Goal: Transaction & Acquisition: Purchase product/service

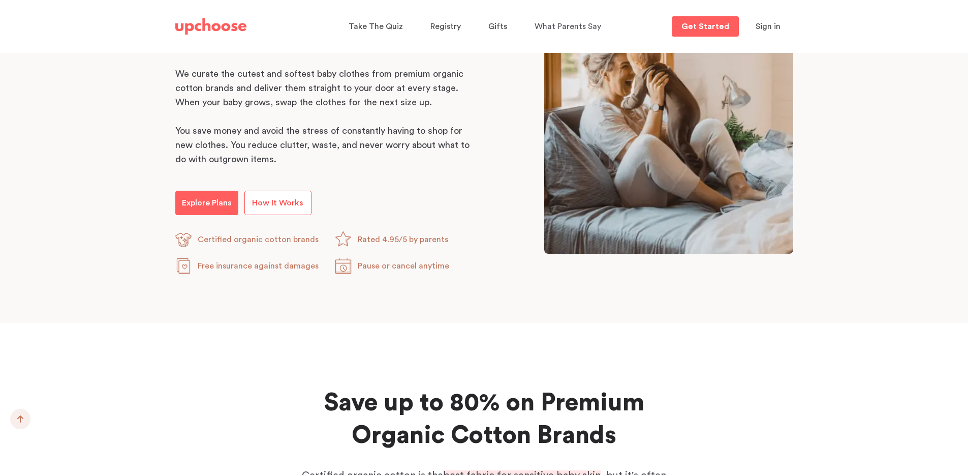
scroll to position [571, 0]
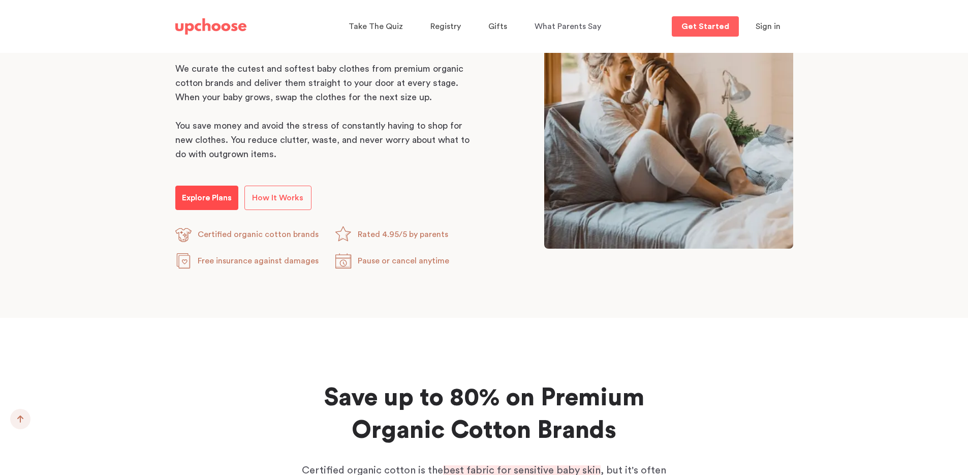
click at [221, 205] on link "Explore Plans" at bounding box center [206, 198] width 63 height 24
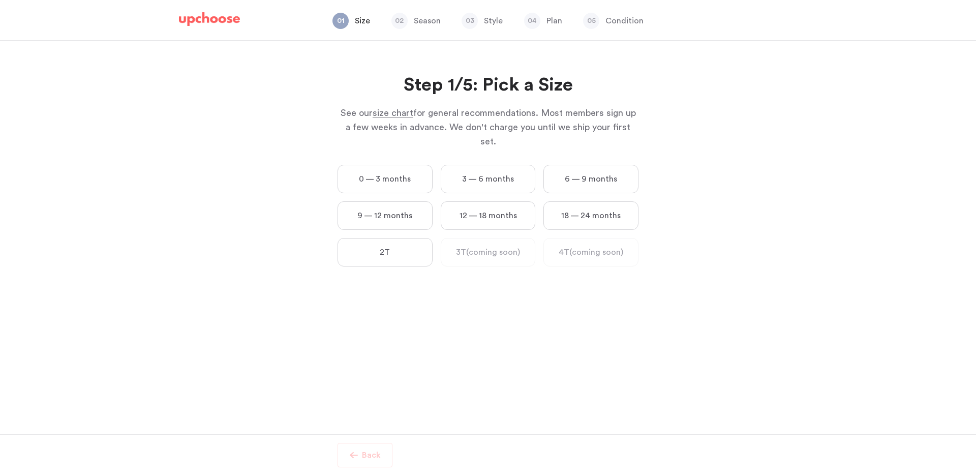
click at [456, 167] on label "3 — 6 months" at bounding box center [488, 179] width 95 height 28
click at [0, 0] on months "3 — 6 months" at bounding box center [0, 0] width 0 height 0
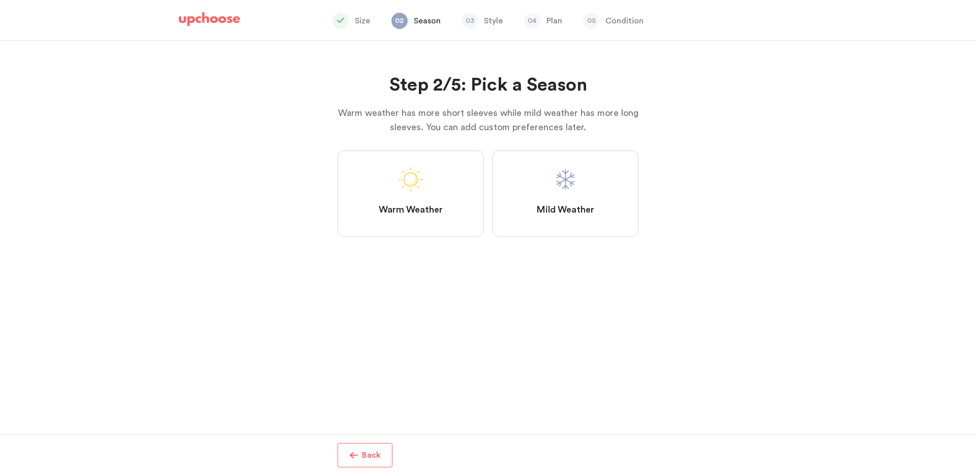
click at [527, 199] on label "Mild Weather" at bounding box center [565, 193] width 146 height 86
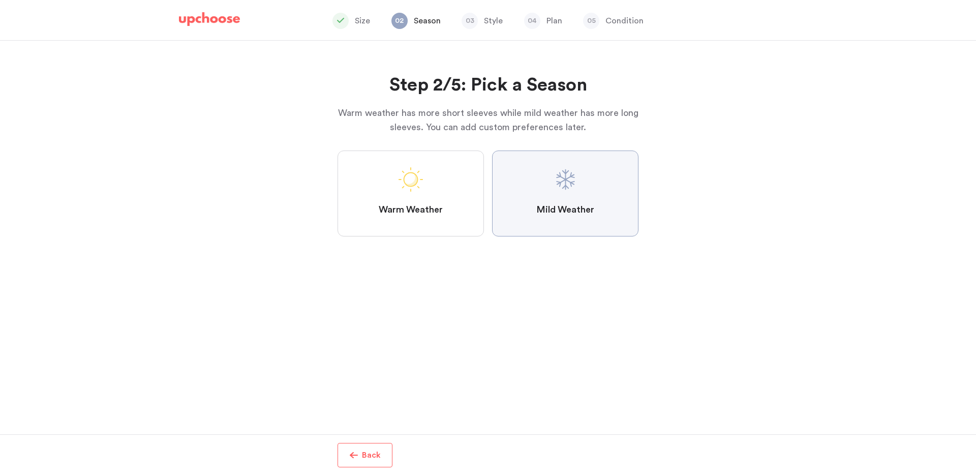
click at [0, 0] on Weather "Mild Weather" at bounding box center [0, 0] width 0 height 0
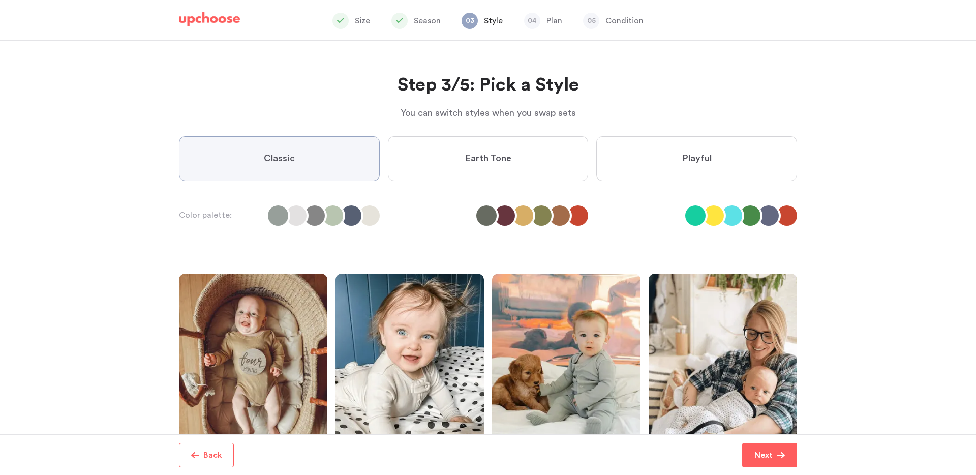
click at [553, 159] on label "Earth Tone" at bounding box center [488, 158] width 201 height 45
click at [0, 0] on Tone "Earth Tone" at bounding box center [0, 0] width 0 height 0
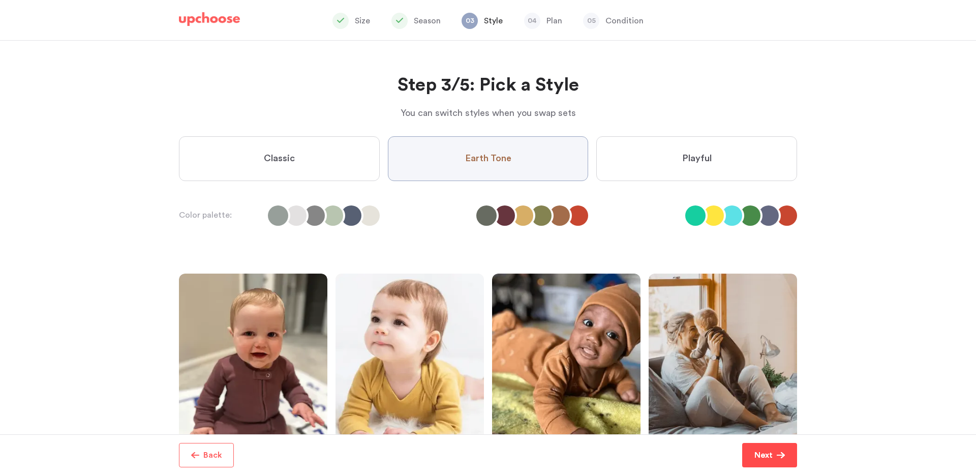
click at [771, 458] on p "Next" at bounding box center [763, 455] width 18 height 12
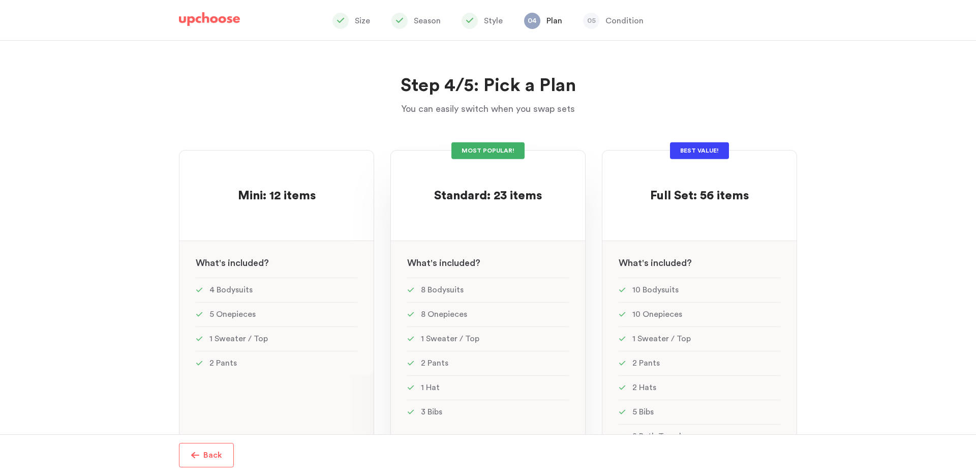
click at [474, 186] on p at bounding box center [488, 180] width 108 height 16
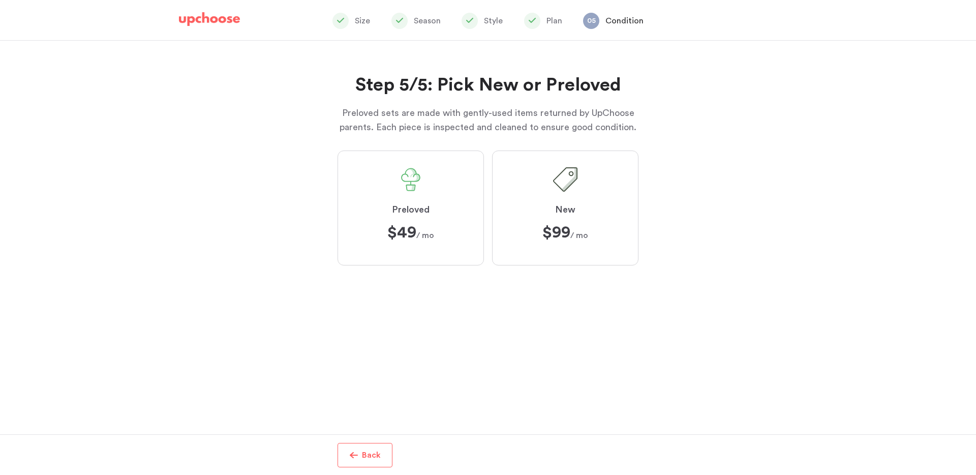
click at [549, 5] on div "Size Season Style Plan 05 Condition" at bounding box center [488, 21] width 643 height 39
click at [547, 14] on li "Plan" at bounding box center [543, 21] width 38 height 16
click at [539, 235] on label "New $99 ﻿ $99 / mo" at bounding box center [565, 207] width 146 height 115
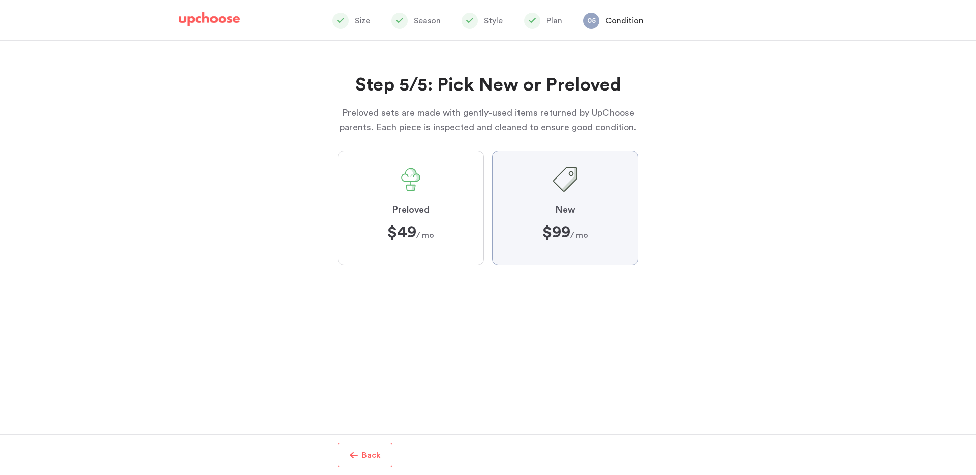
click at [0, 0] on input "New $99 ﻿ $99 / mo" at bounding box center [0, 0] width 0 height 0
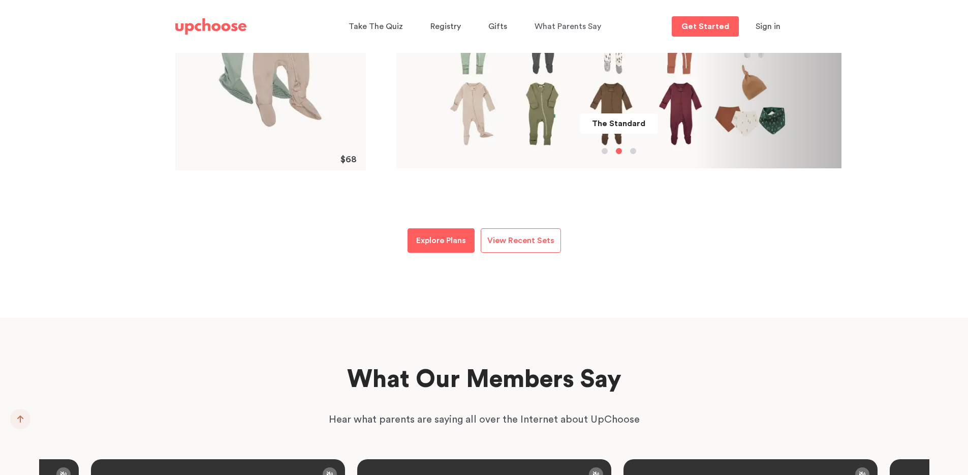
scroll to position [1236, 0]
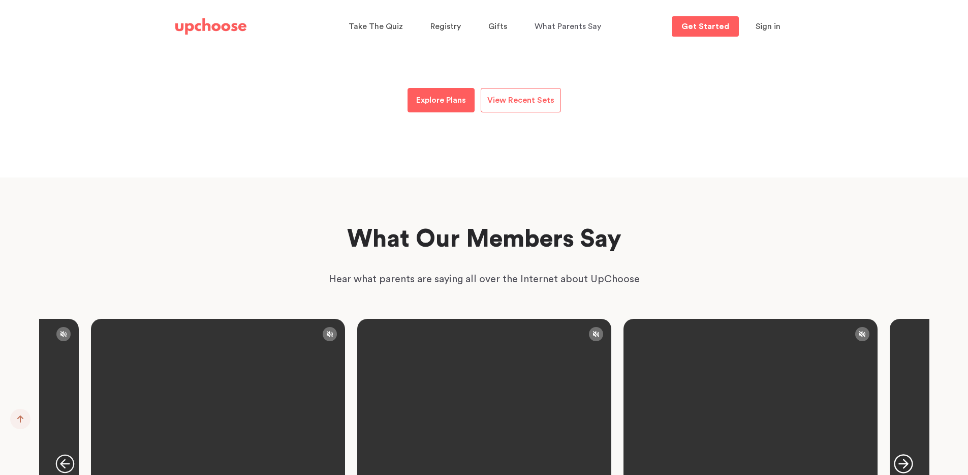
scroll to position [1386, 0]
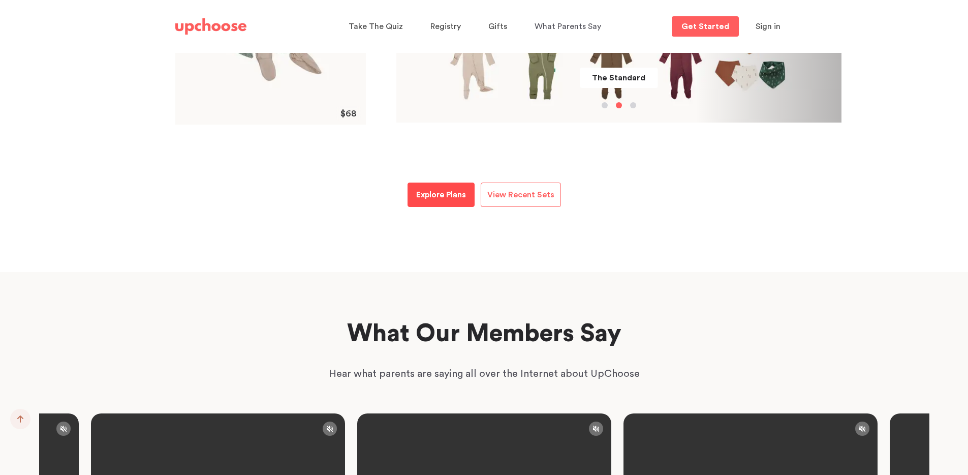
click at [452, 197] on p "Explore Plans" at bounding box center [441, 195] width 50 height 12
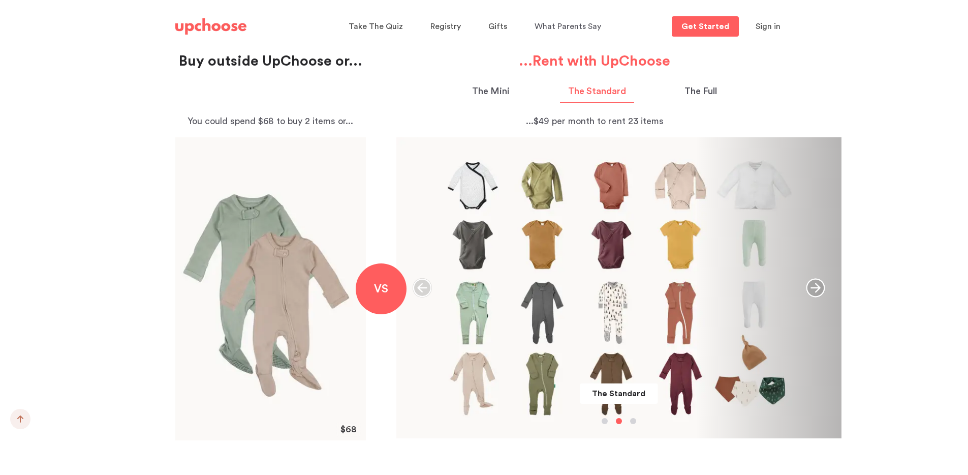
scroll to position [1066, 0]
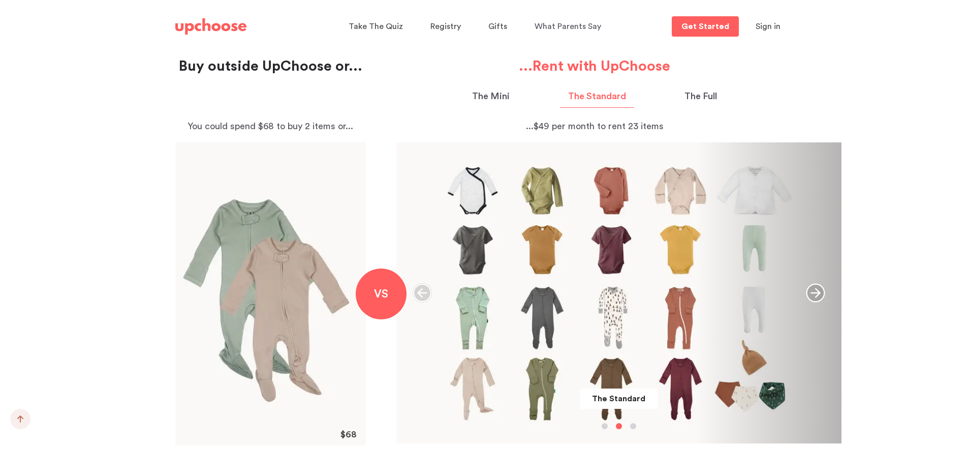
click at [701, 90] on p "The Full" at bounding box center [701, 96] width 33 height 14
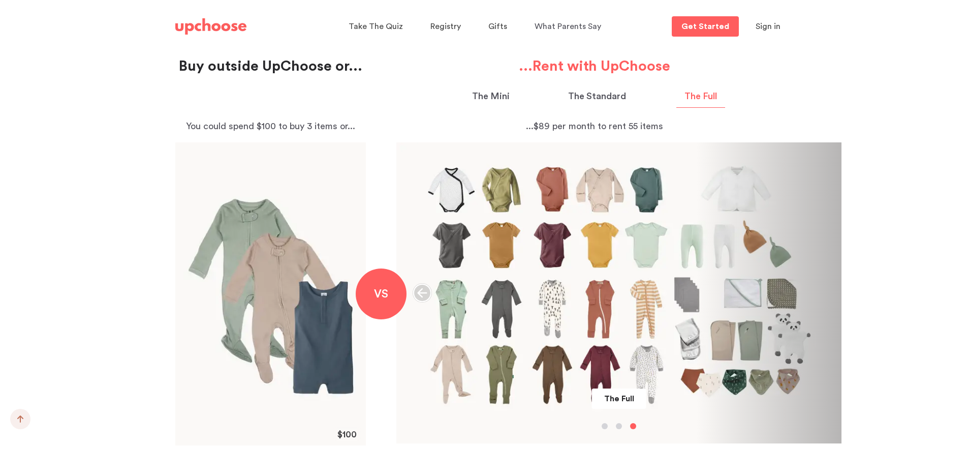
click at [488, 96] on p "The Mini" at bounding box center [491, 96] width 38 height 14
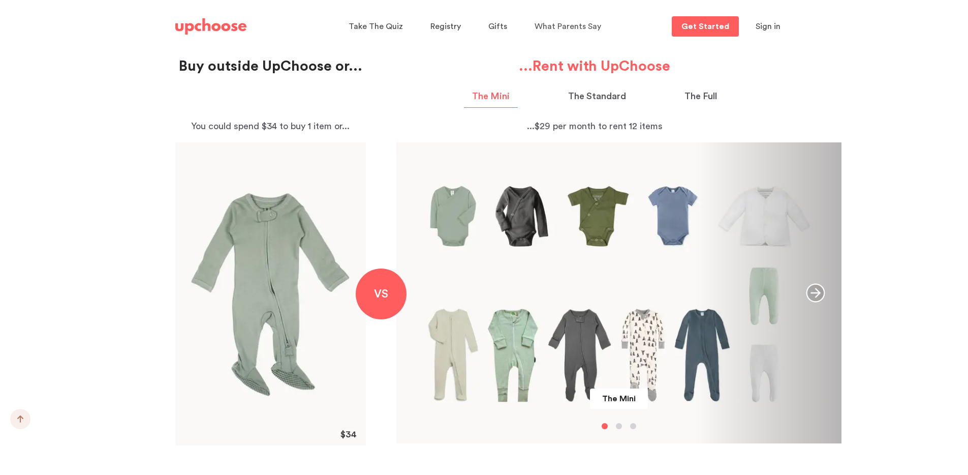
click at [707, 94] on p "The Full" at bounding box center [701, 96] width 33 height 14
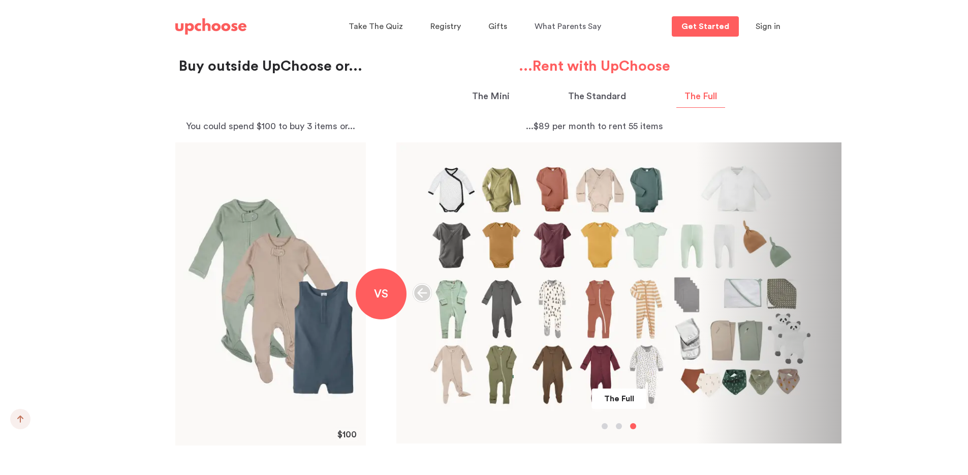
click at [623, 91] on p "The Standard" at bounding box center [597, 96] width 58 height 14
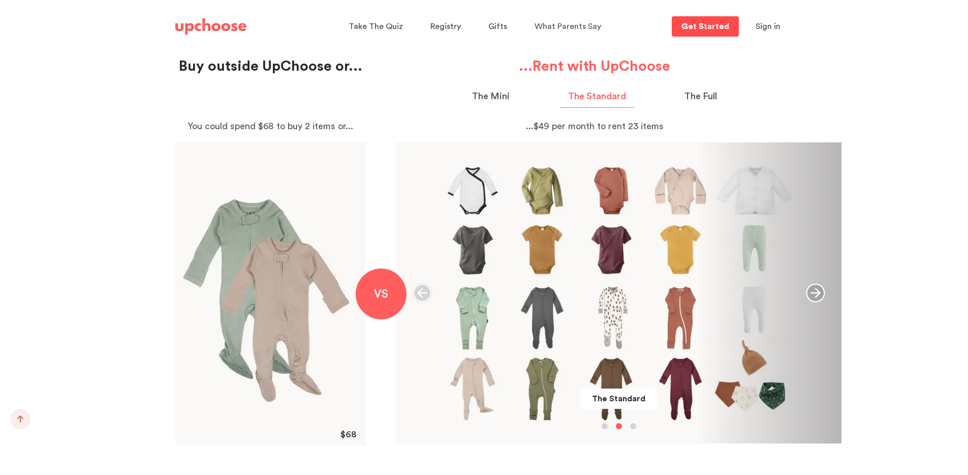
drag, startPoint x: 702, startPoint y: 20, endPoint x: 698, endPoint y: 31, distance: 10.8
click at [702, 20] on link "Get Started" at bounding box center [705, 26] width 67 height 20
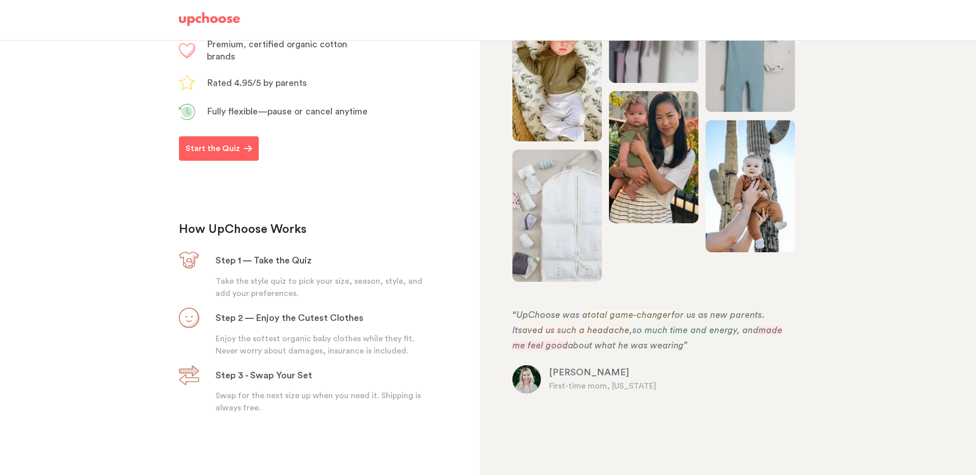
scroll to position [228, 0]
click at [212, 144] on p "Start the Quiz" at bounding box center [213, 148] width 54 height 12
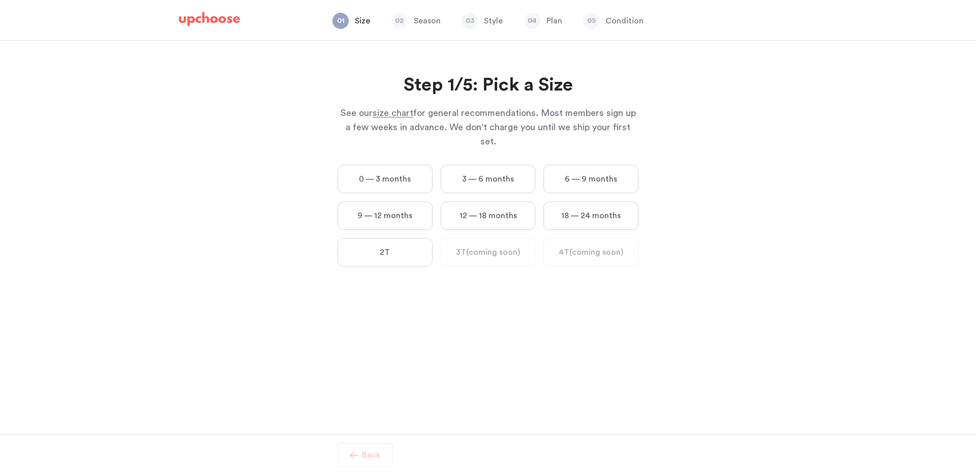
click at [460, 170] on label "3 — 6 months" at bounding box center [488, 179] width 95 height 28
click at [0, 0] on months "3 — 6 months" at bounding box center [0, 0] width 0 height 0
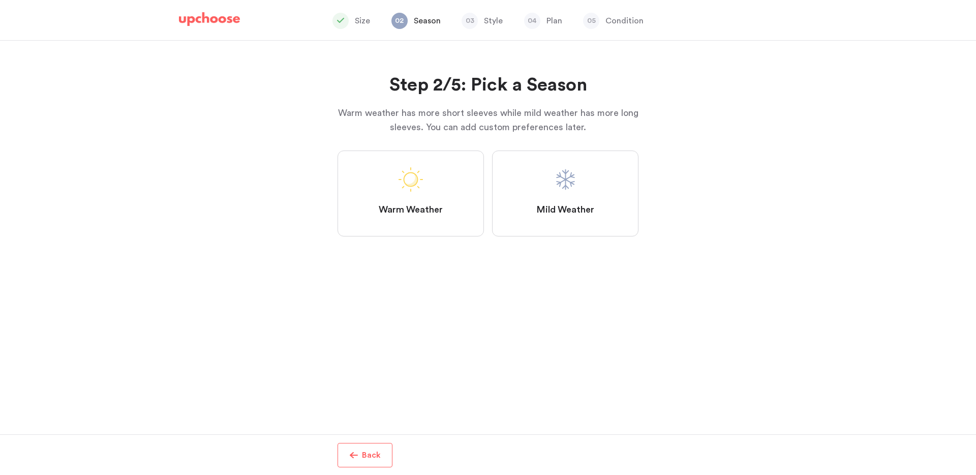
click at [556, 192] on span at bounding box center [565, 179] width 24 height 24
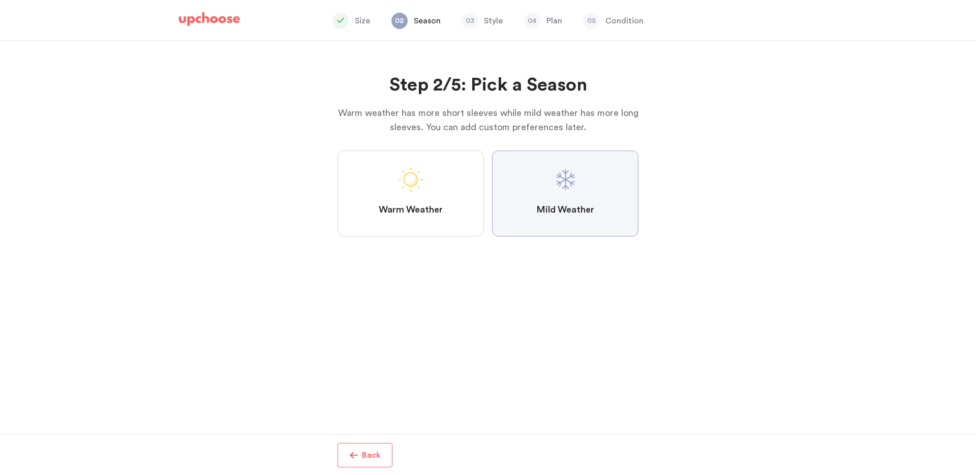
click at [0, 0] on Weather "Mild Weather" at bounding box center [0, 0] width 0 height 0
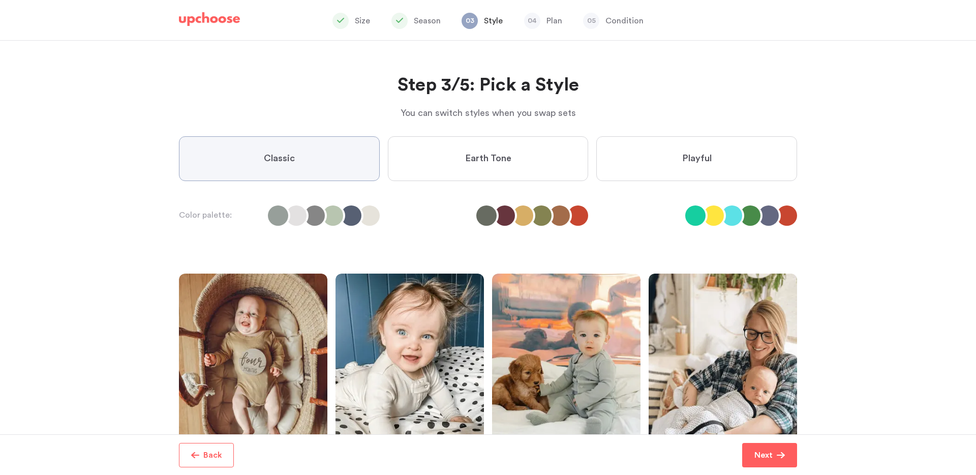
click at [642, 152] on label "Playful" at bounding box center [696, 158] width 201 height 45
click at [0, 0] on input "Playful" at bounding box center [0, 0] width 0 height 0
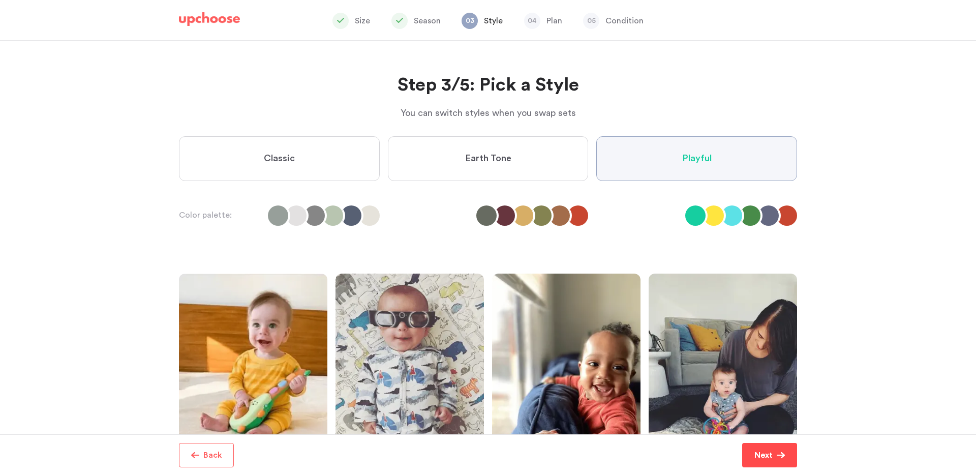
click at [769, 449] on p "Next" at bounding box center [763, 455] width 18 height 12
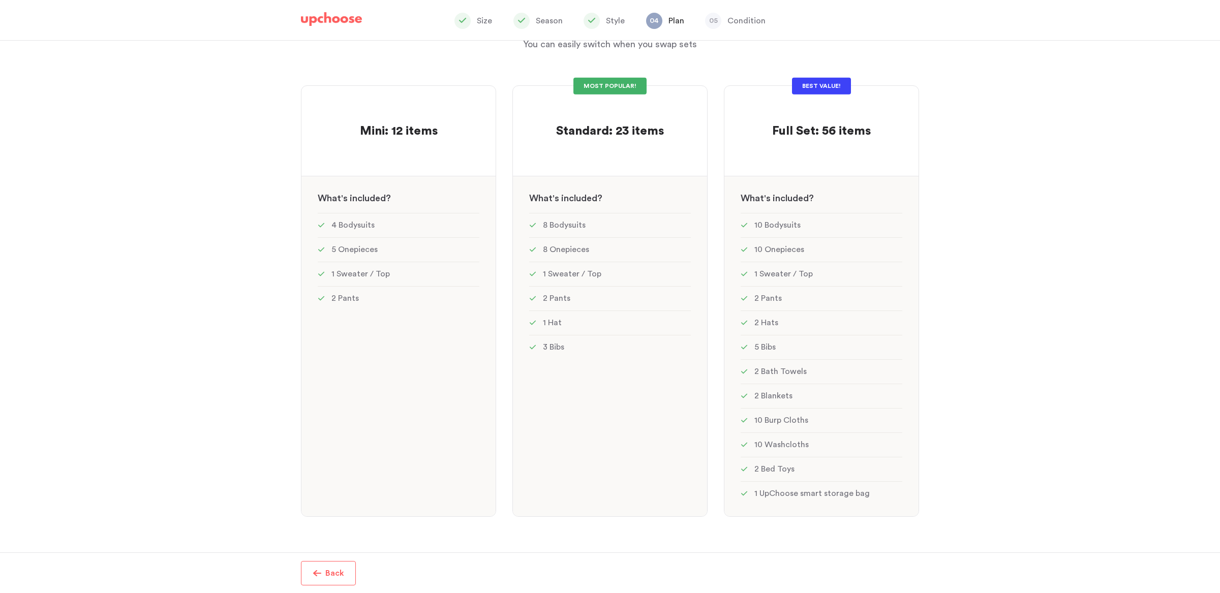
scroll to position [62, 0]
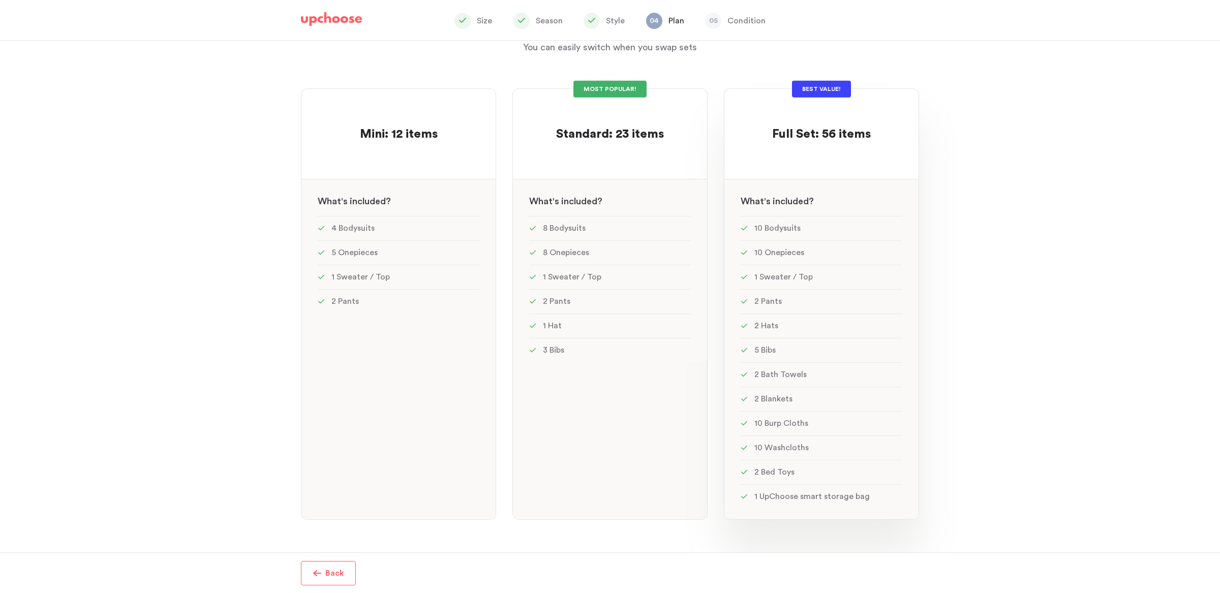
click at [783, 256] on li "10 Onepieces" at bounding box center [822, 252] width 162 height 24
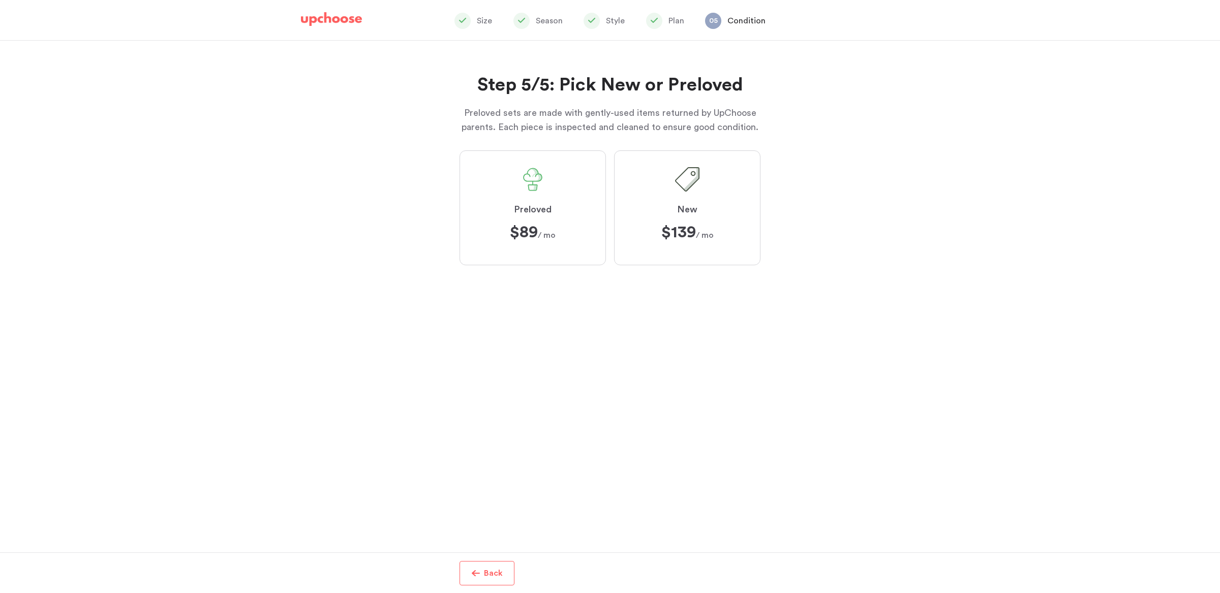
click at [656, 225] on label "New $139 $139 / mo" at bounding box center [687, 207] width 146 height 115
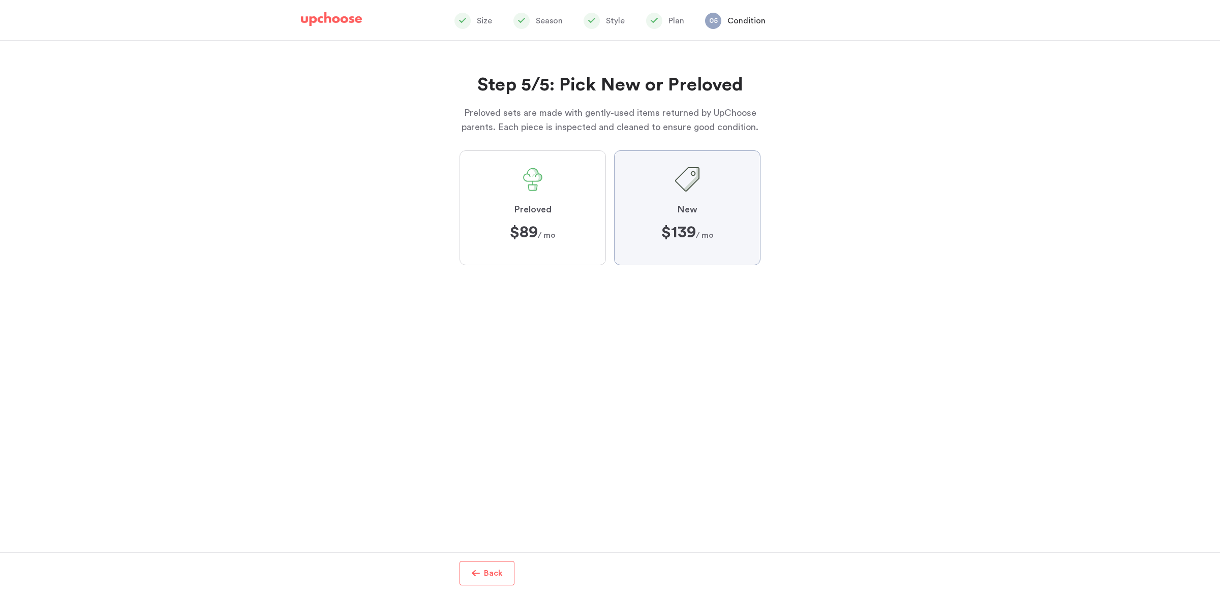
click at [0, 0] on input "New $139 $139 / mo" at bounding box center [0, 0] width 0 height 0
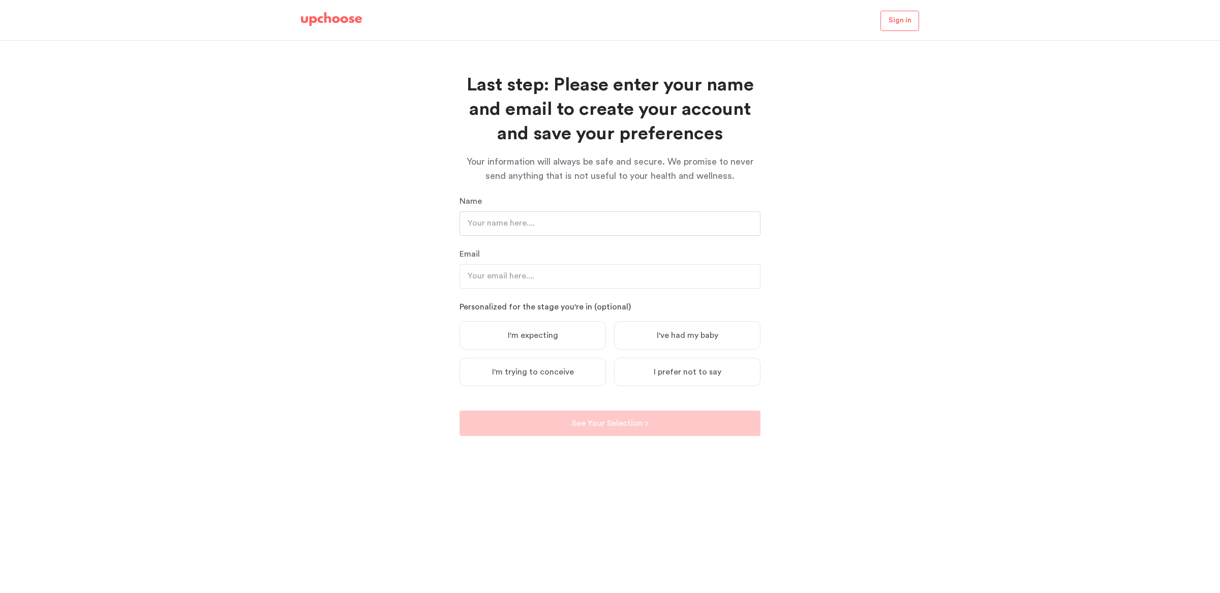
click at [657, 226] on input "text" at bounding box center [610, 223] width 301 height 24
type input "[PERSON_NAME]"
type input "onorato.ryan91@gmail.com"
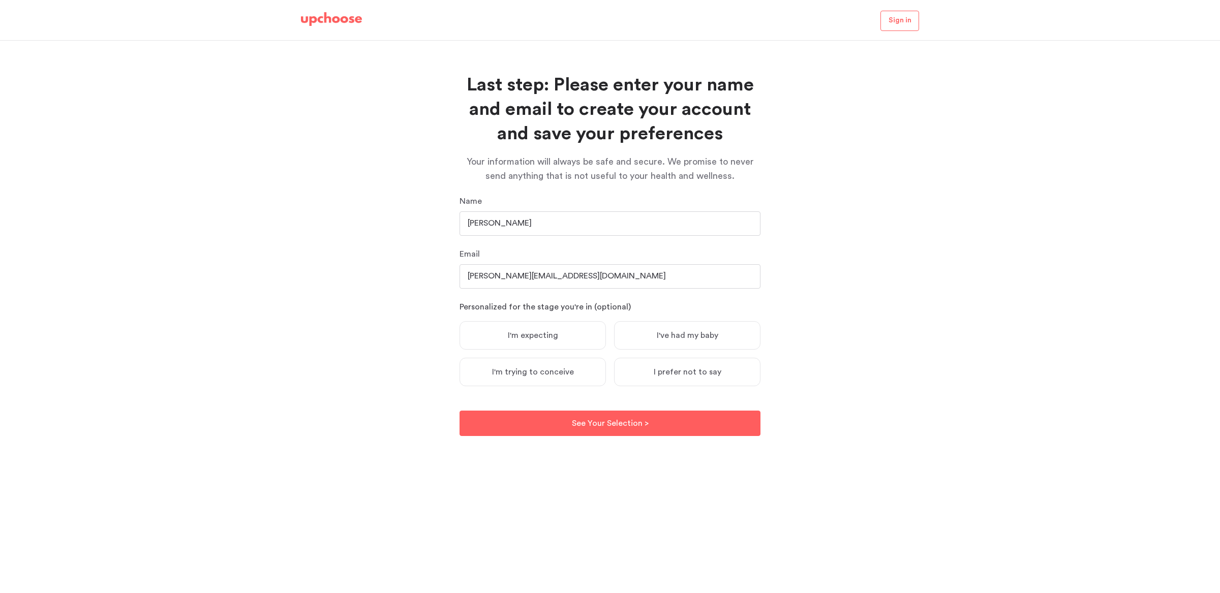
click at [547, 343] on label "I'm expecting" at bounding box center [533, 335] width 146 height 28
click at [0, 0] on input "I'm expecting" at bounding box center [0, 0] width 0 height 0
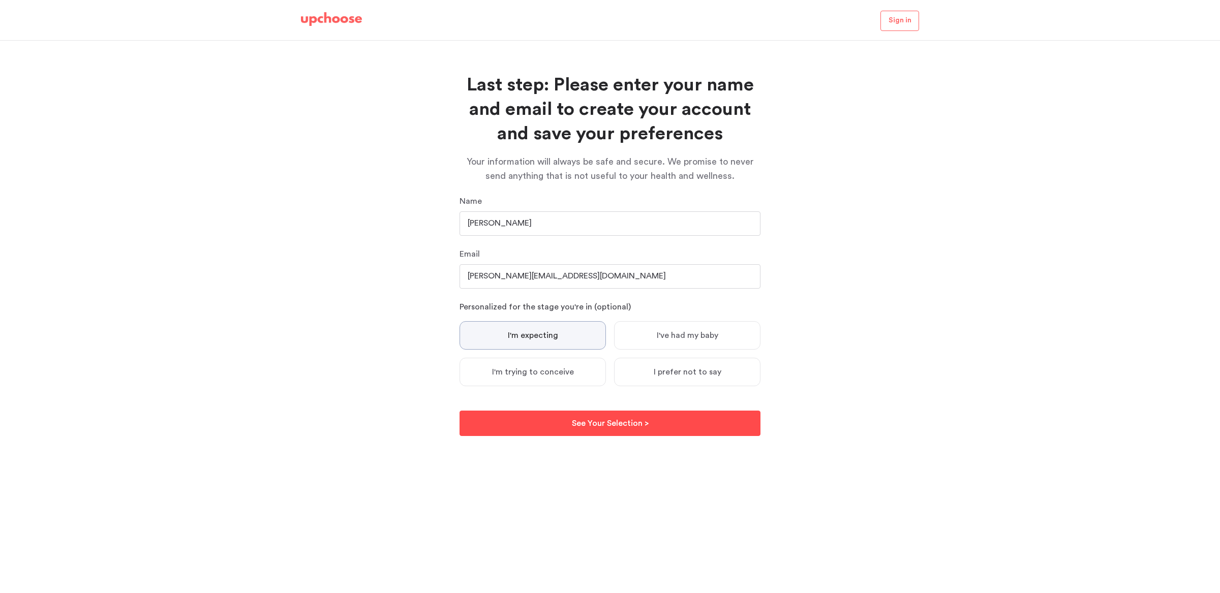
click at [574, 428] on p "See Your Selection >" at bounding box center [610, 423] width 77 height 12
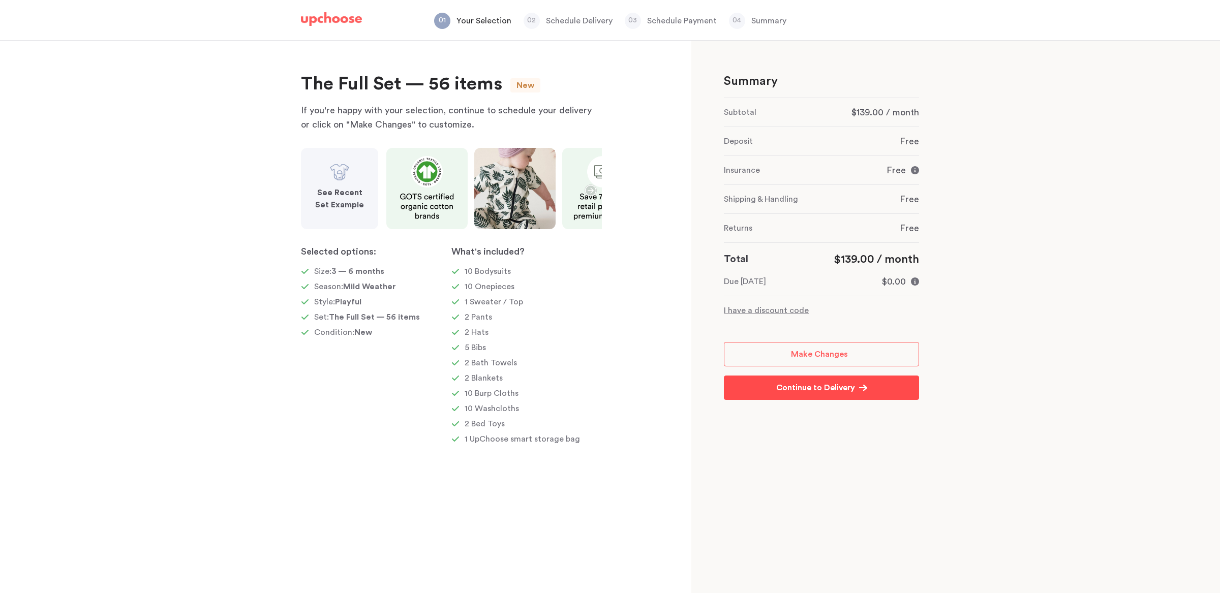
click at [802, 398] on link "Continue to Delivery Continue to Delivery" at bounding box center [821, 388] width 195 height 24
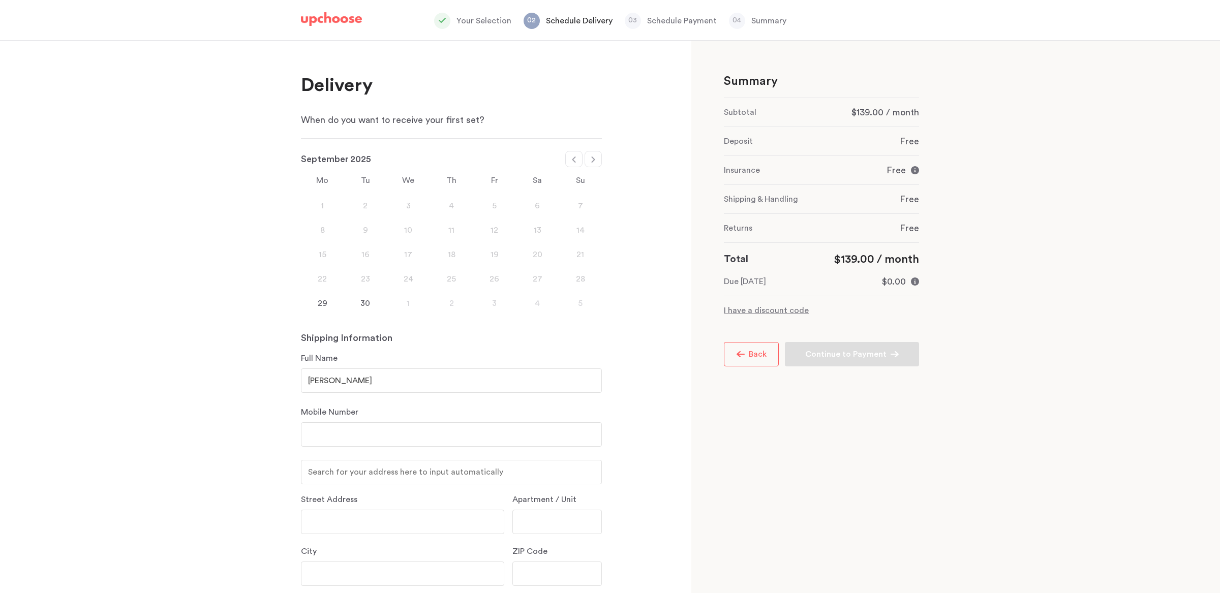
click at [360, 304] on div "30" at bounding box center [365, 303] width 43 height 12
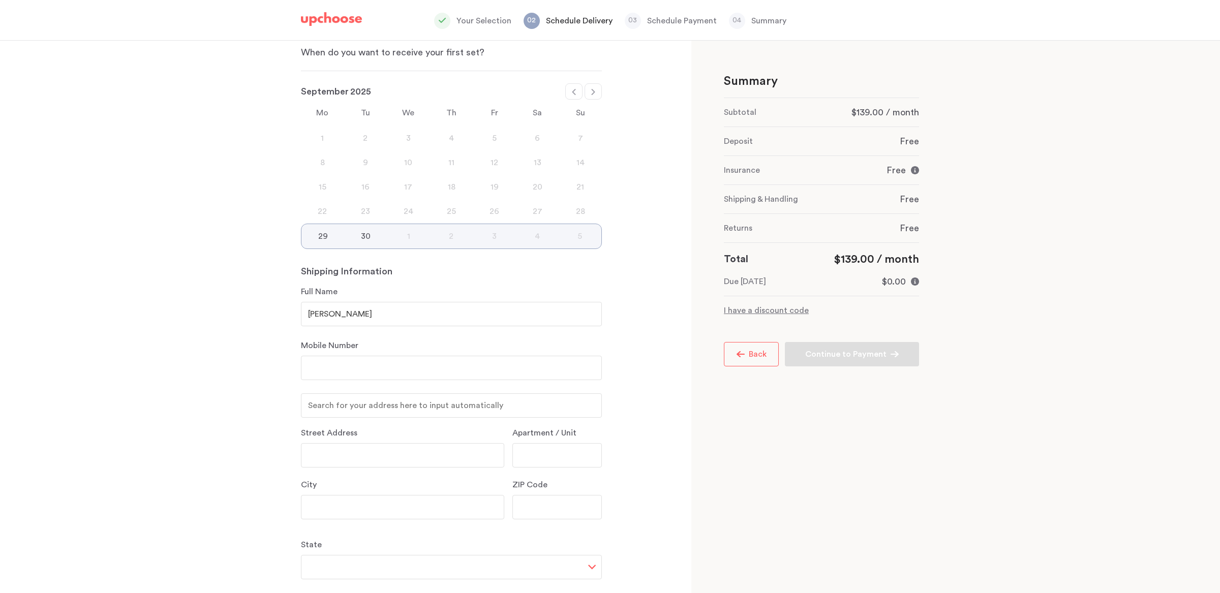
click at [363, 241] on div "30" at bounding box center [365, 236] width 43 height 12
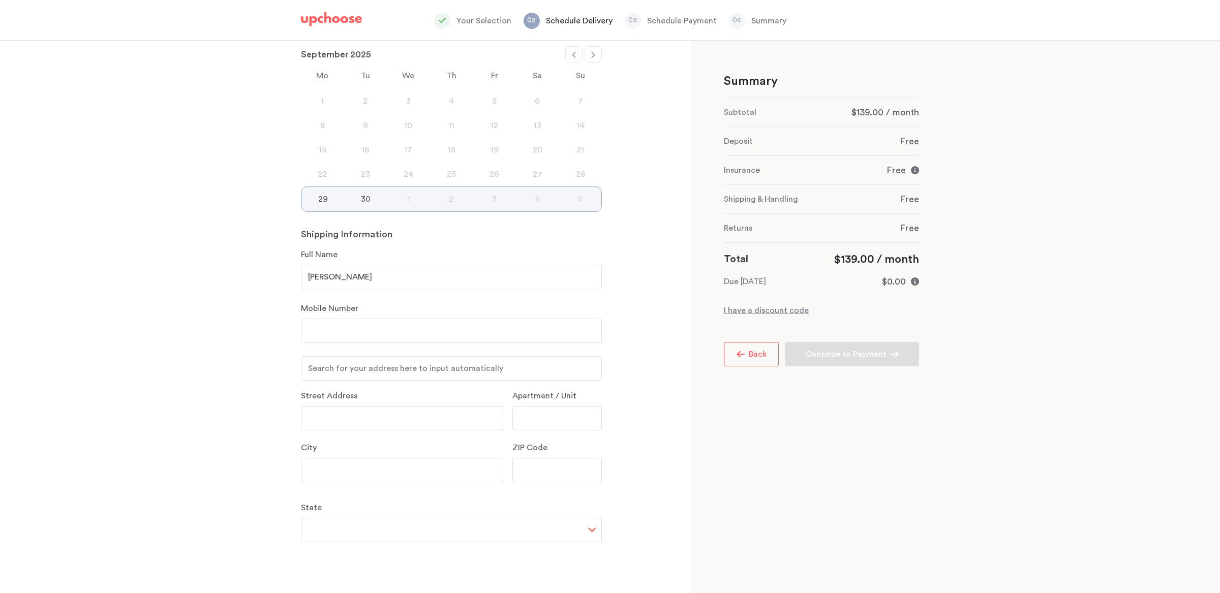
scroll to position [107, 0]
click at [381, 329] on input "number" at bounding box center [451, 329] width 301 height 24
type input "8022825148"
type input "[STREET_ADDRESS]"
type input "Bethel"
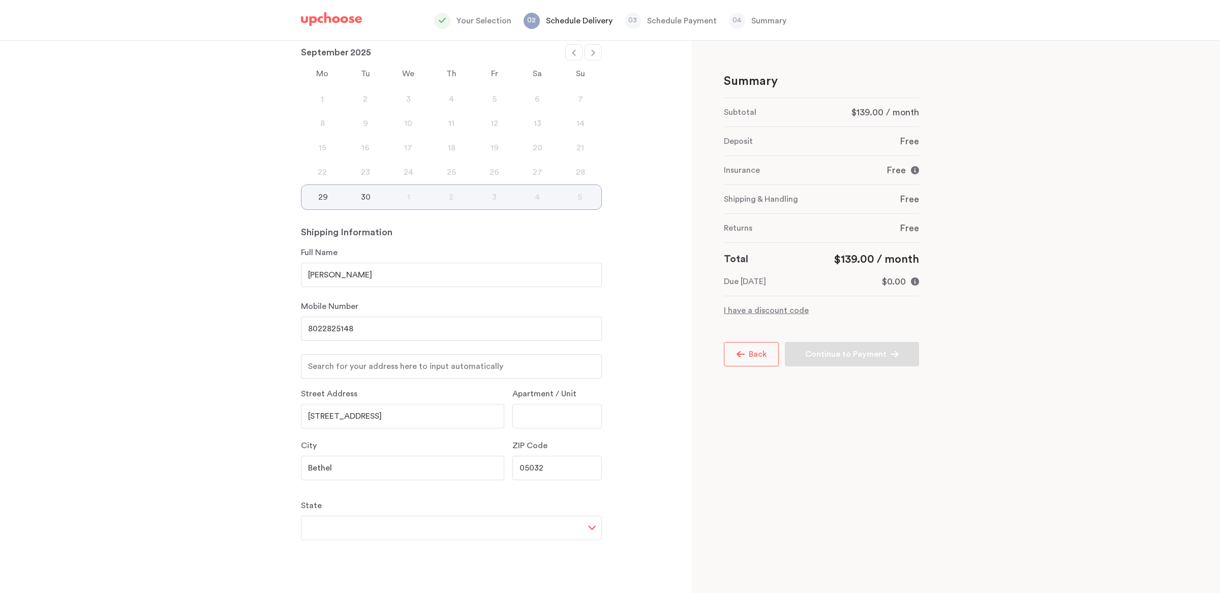
type input "05032"
click at [410, 528] on select "[US_STATE] [US_STATE] [US_STATE] [US_STATE] [US_STATE] [US_STATE] [US_STATE] [U…" at bounding box center [451, 528] width 301 height 24
select select "VT"
click at [301, 516] on select "[US_STATE] [US_STATE] [US_STATE] [US_STATE] [US_STATE] [US_STATE] [US_STATE] [U…" at bounding box center [451, 528] width 301 height 24
click at [695, 516] on div "Summary Show details Subtotal $139.00 / month Deposit Free Insurance Free You d…" at bounding box center [955, 317] width 529 height 553
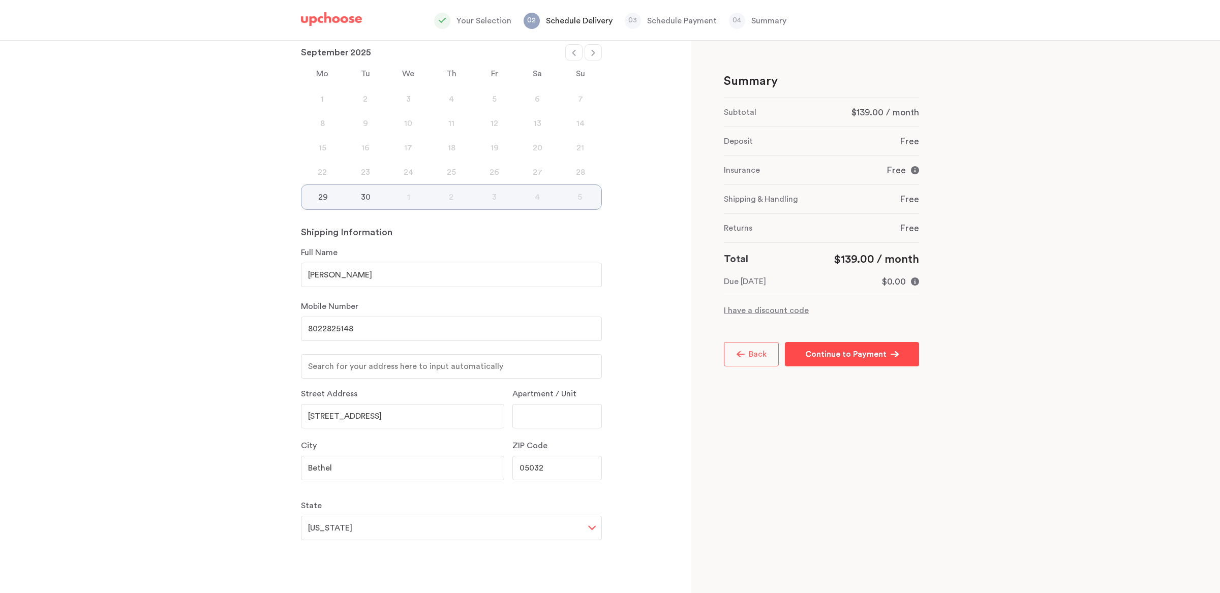
click at [808, 354] on p "Continue to Payment" at bounding box center [845, 354] width 81 height 12
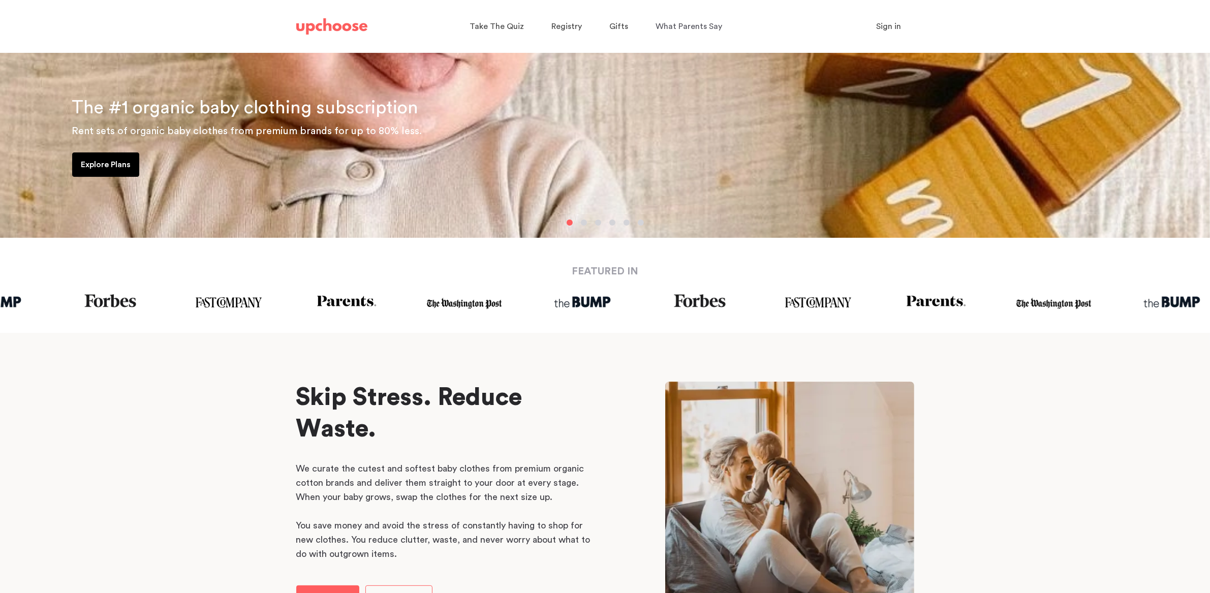
scroll to position [320, 0]
